Goal: Register for event/course

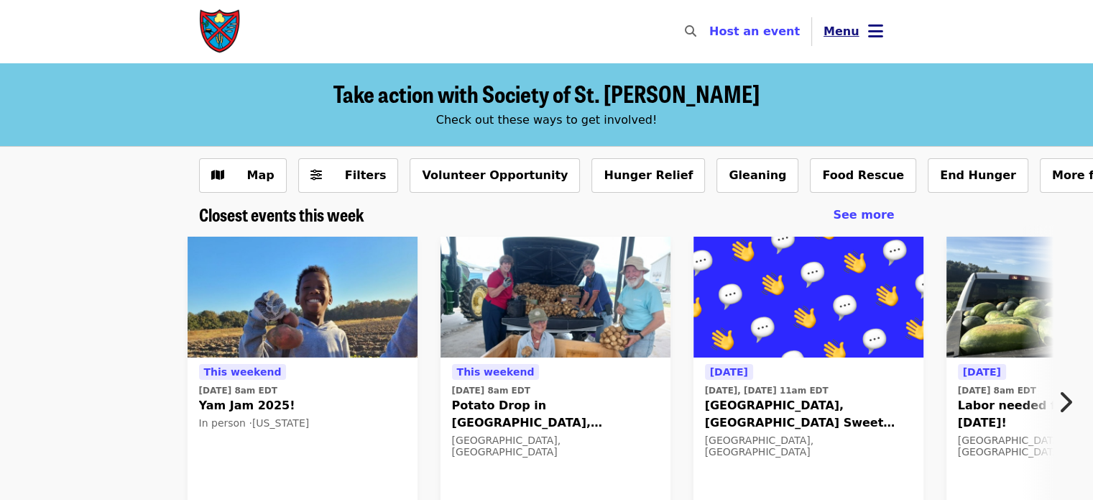
click at [848, 42] on button "Menu" at bounding box center [853, 31] width 83 height 35
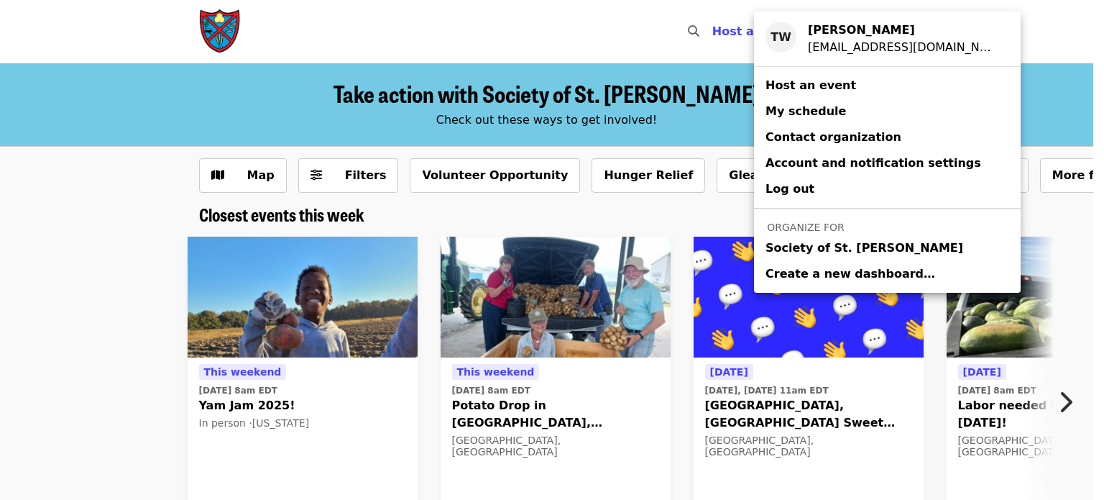
click at [808, 249] on span "Society of St. [PERSON_NAME]" at bounding box center [865, 247] width 198 height 17
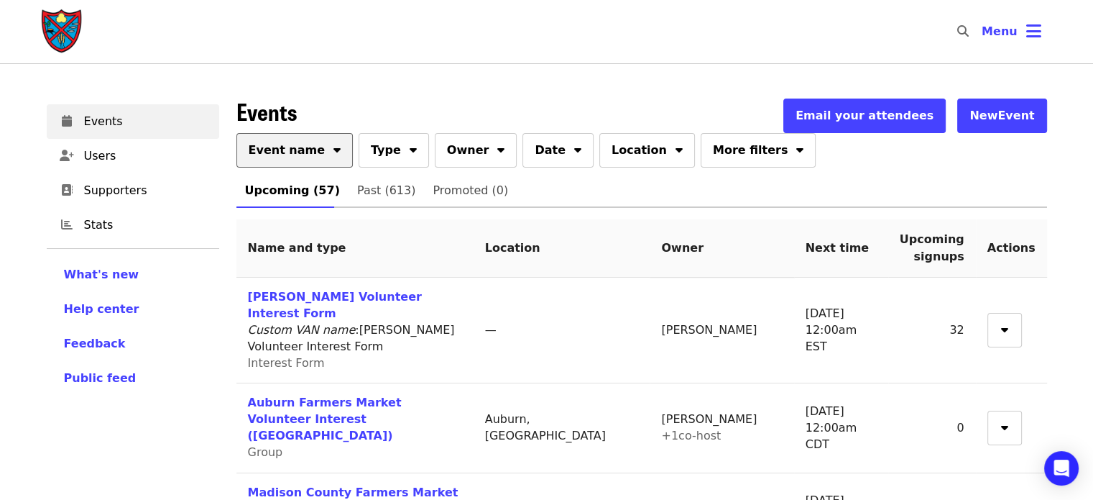
click at [289, 152] on span "Event name" at bounding box center [287, 150] width 77 height 17
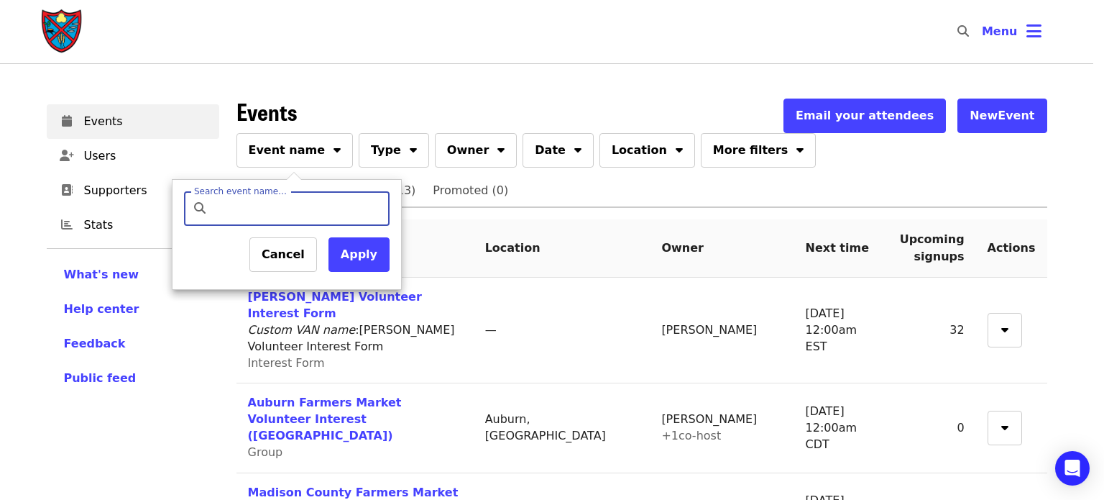
click at [293, 206] on input "Search event name…" at bounding box center [299, 208] width 170 height 35
type input "*****"
click at [355, 264] on button "Apply" at bounding box center [359, 254] width 61 height 35
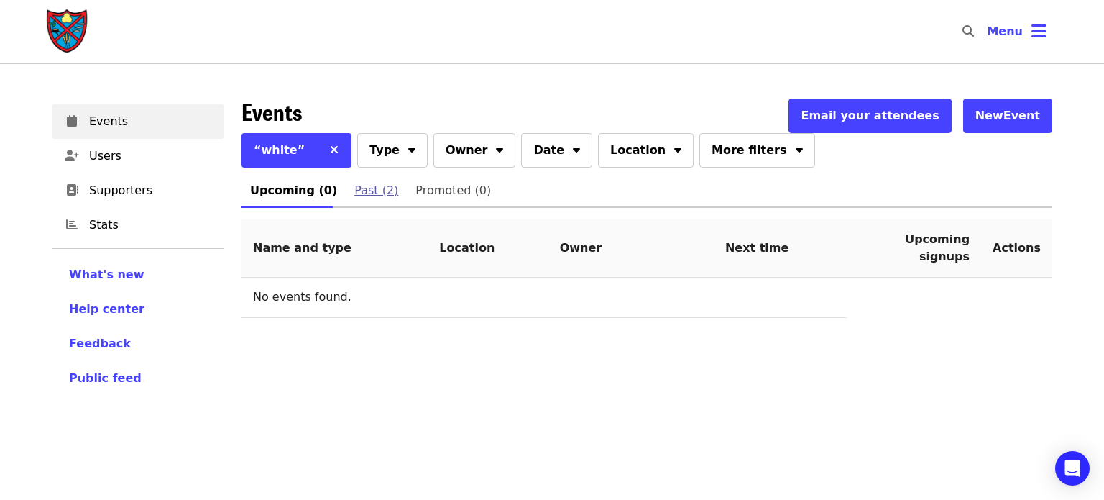
click at [358, 190] on span "Past (2)" at bounding box center [376, 190] width 44 height 20
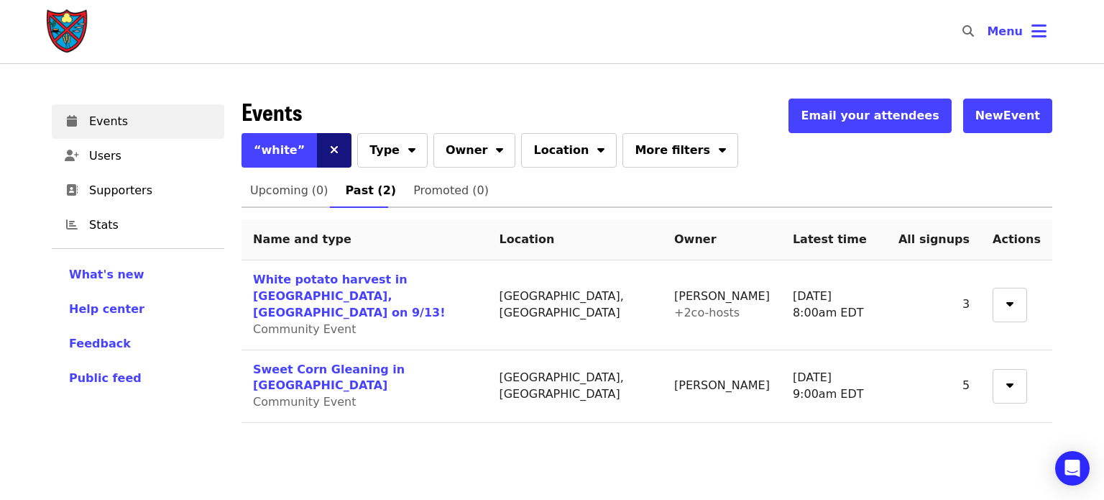
click at [317, 154] on button at bounding box center [334, 150] width 35 height 35
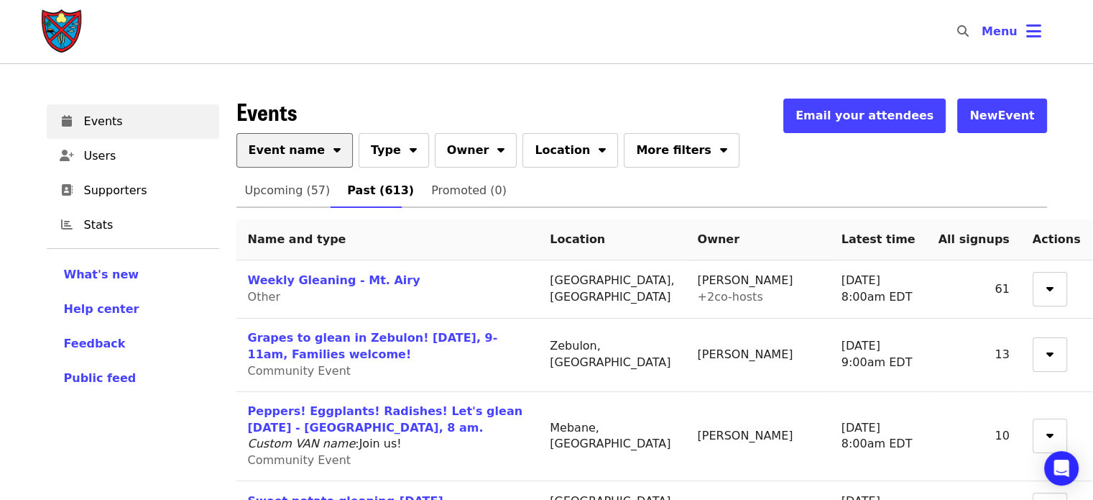
click at [299, 160] on button "Event name" at bounding box center [295, 150] width 117 height 35
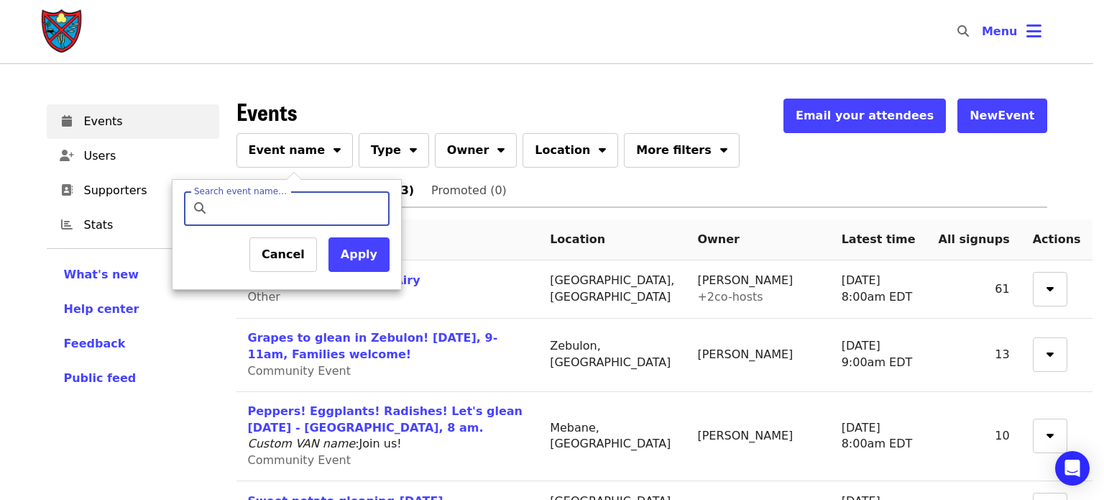
click at [296, 204] on input "Search event name…" at bounding box center [299, 208] width 170 height 35
type input "******"
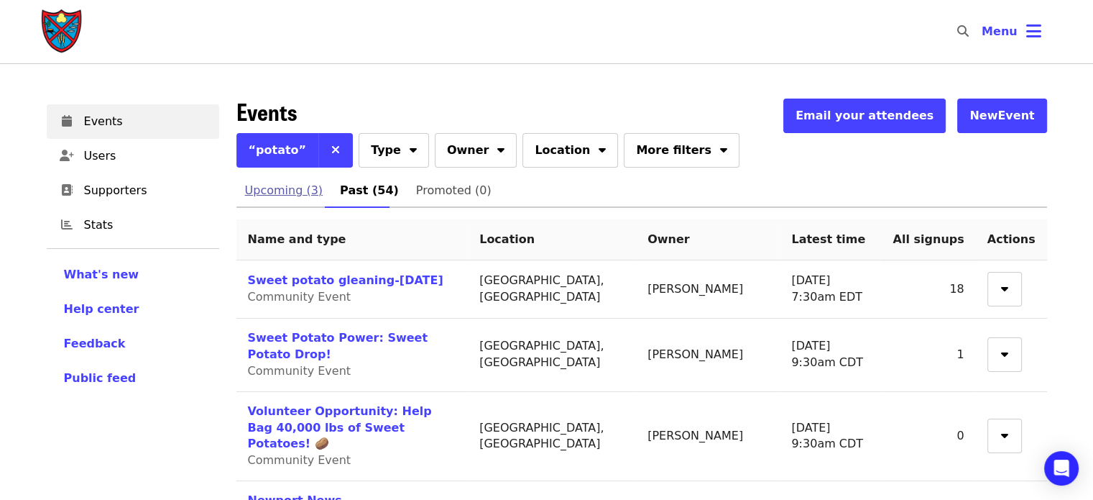
click at [283, 185] on span "Upcoming (3)" at bounding box center [284, 190] width 78 height 20
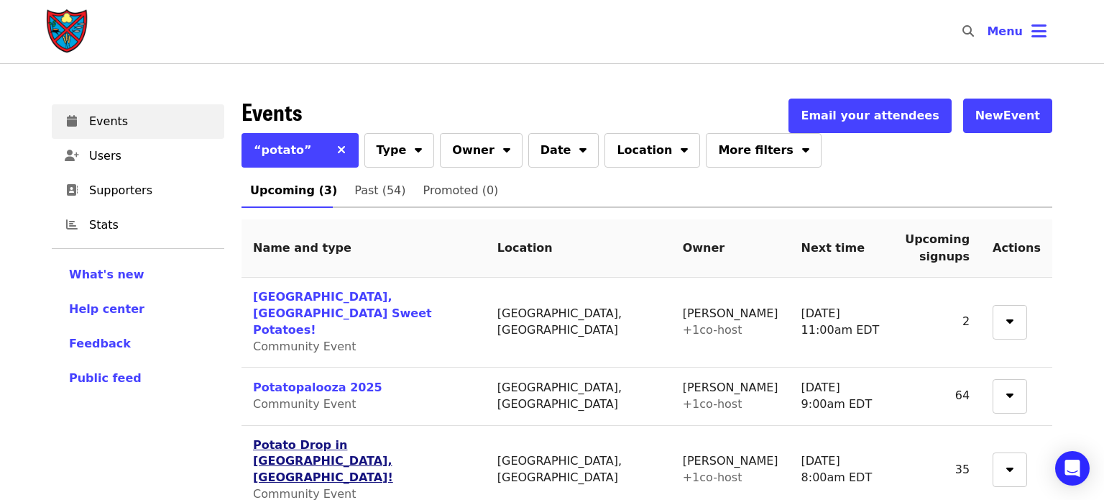
click at [316, 438] on link "Potato Drop in [GEOGRAPHIC_DATA], [GEOGRAPHIC_DATA]!" at bounding box center [323, 461] width 140 height 47
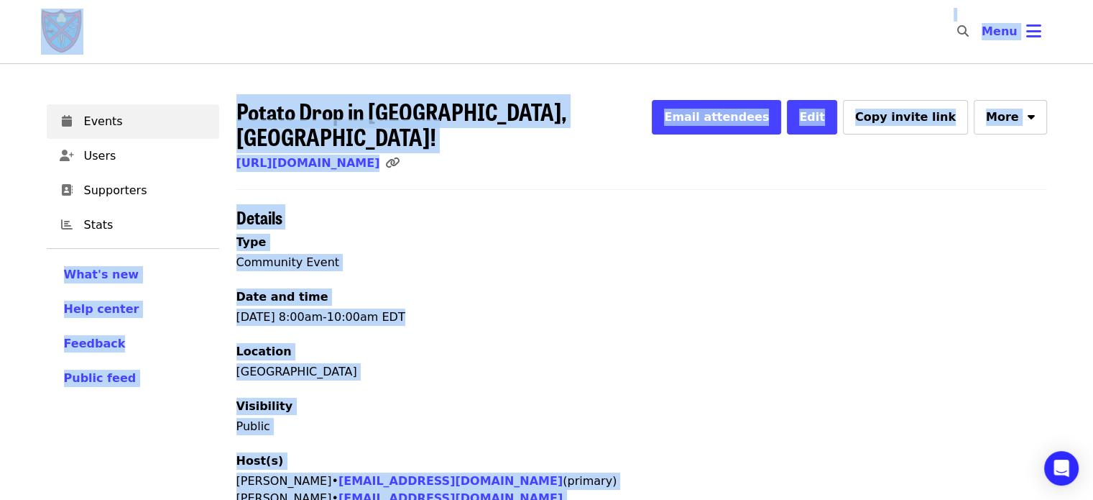
click at [413, 363] on div "[GEOGRAPHIC_DATA]" at bounding box center [642, 371] width 811 height 17
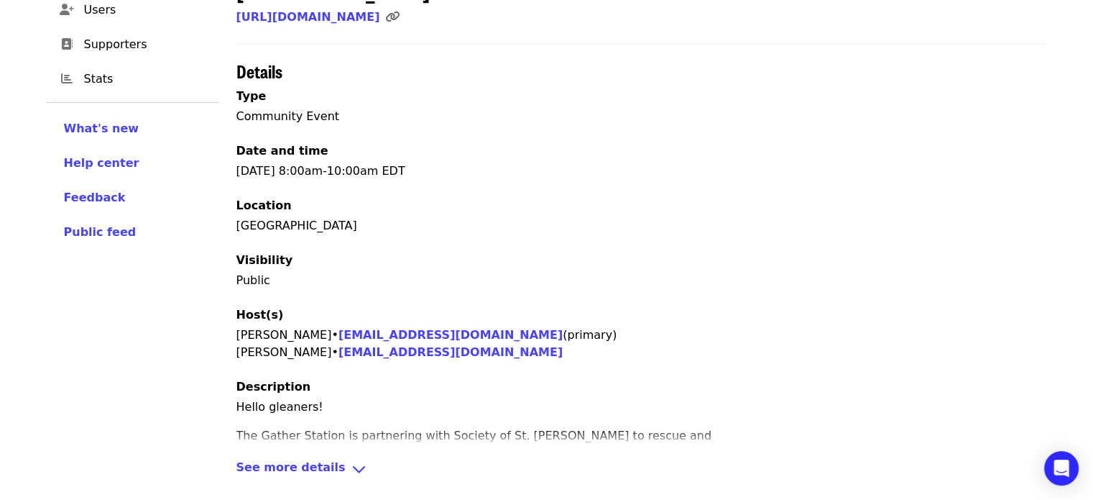
scroll to position [374, 0]
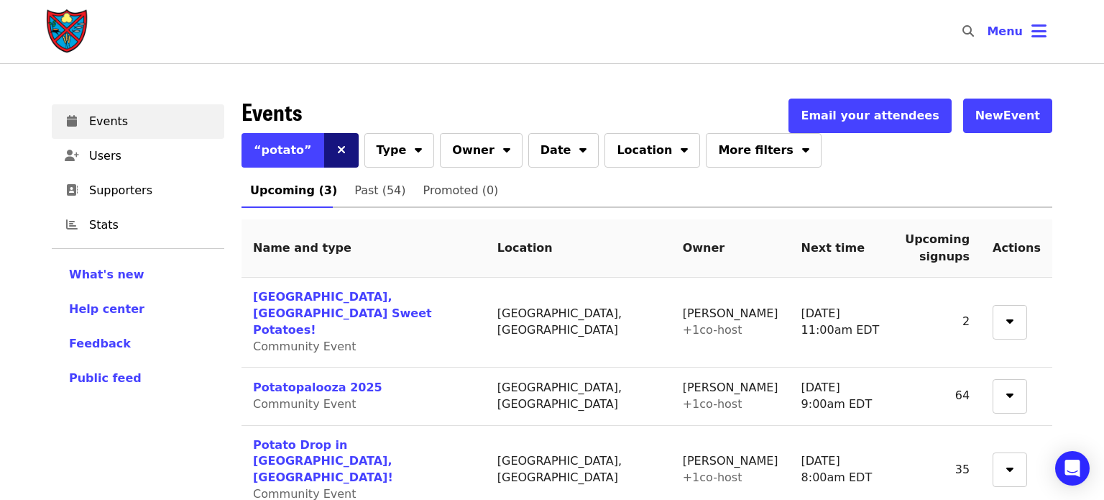
click at [334, 152] on button at bounding box center [341, 150] width 35 height 35
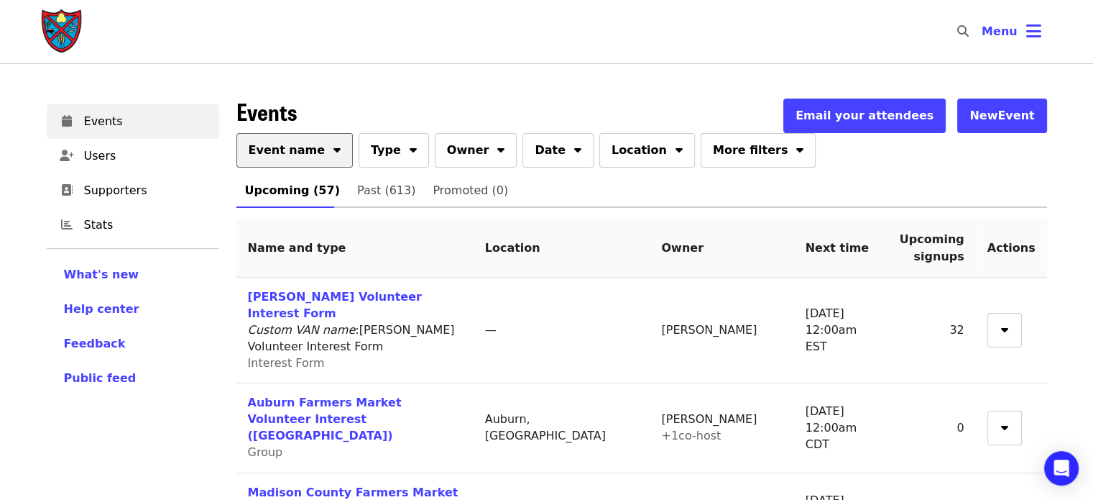
click at [304, 155] on span "Event name" at bounding box center [287, 150] width 77 height 17
click at [293, 158] on span "Event name" at bounding box center [287, 150] width 77 height 17
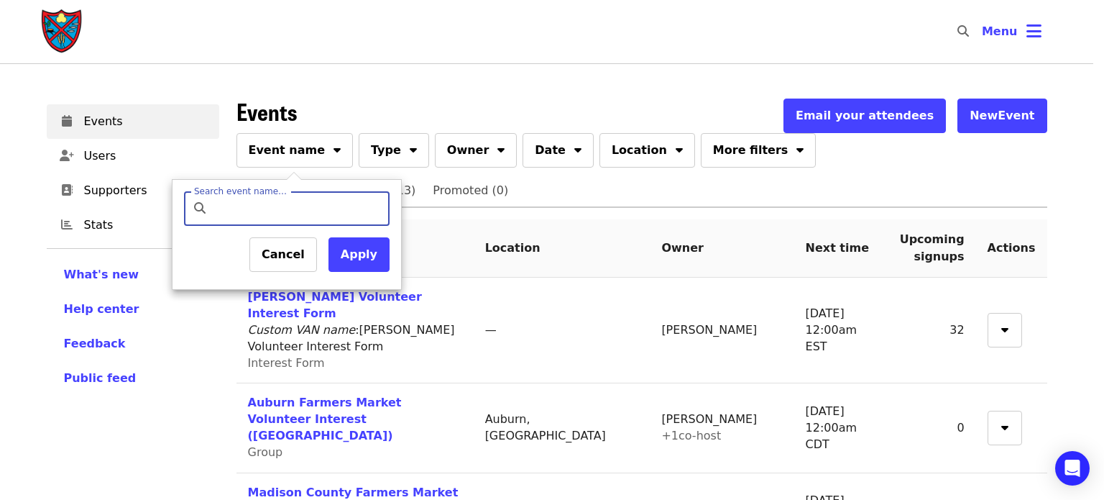
click at [288, 215] on input "Search event name…" at bounding box center [299, 208] width 170 height 35
type input "*******"
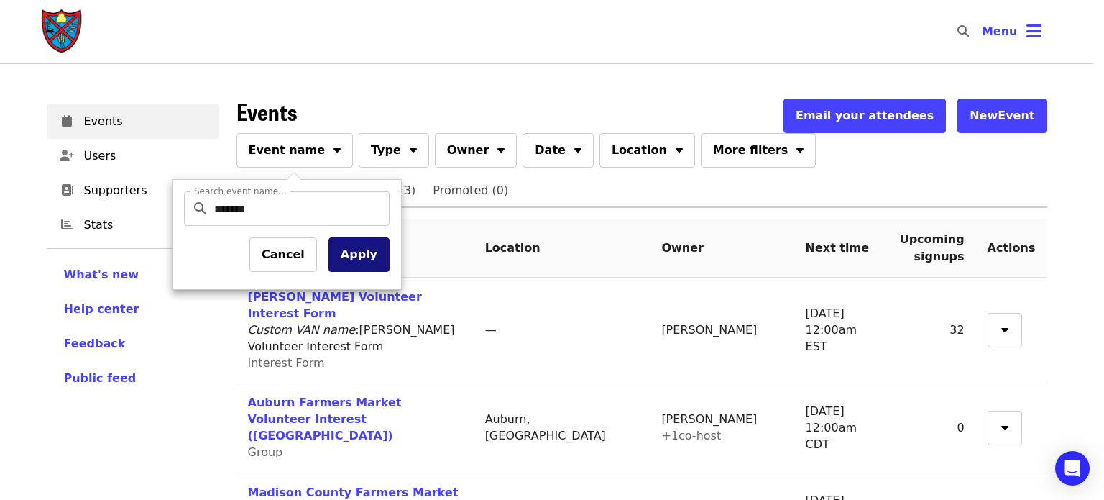
click at [363, 260] on button "Apply" at bounding box center [359, 254] width 61 height 35
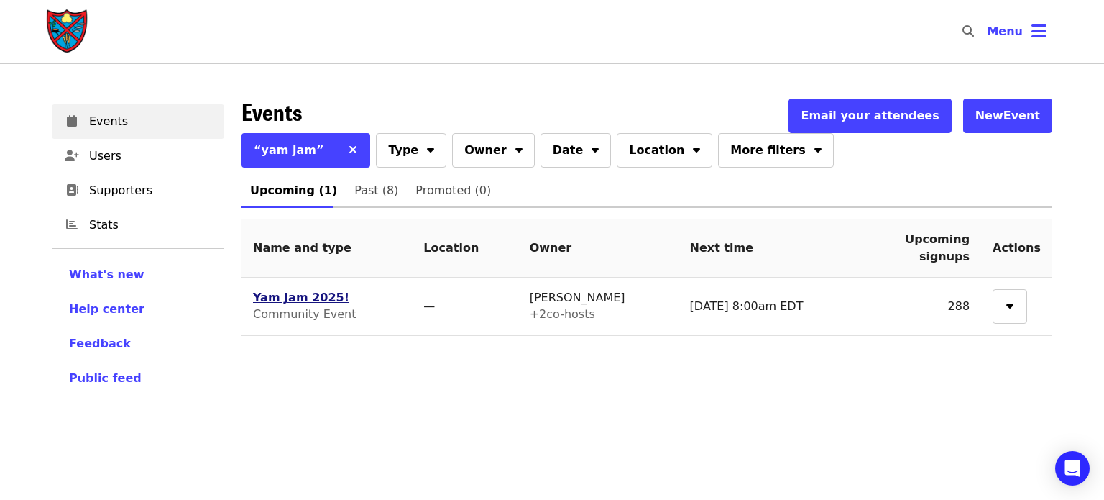
click at [305, 300] on link "Yam Jam 2025!" at bounding box center [301, 297] width 96 height 14
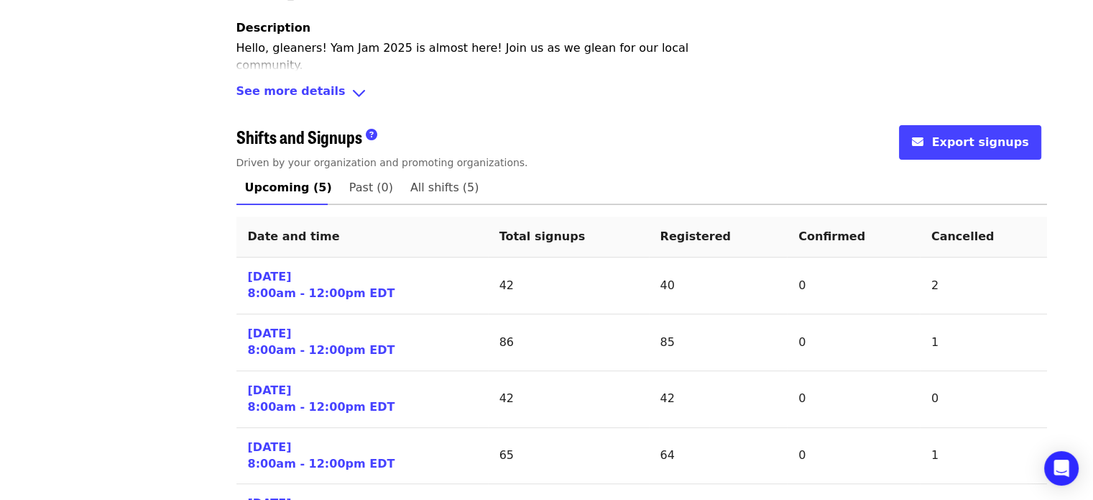
scroll to position [503, 0]
